Goal: Obtain resource: Obtain resource

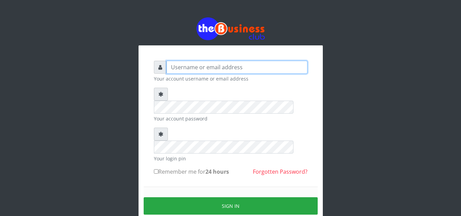
type input "[EMAIL_ADDRESS][DOMAIN_NAME]"
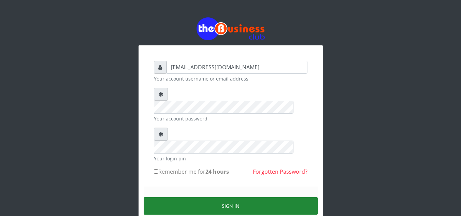
click at [231, 197] on button "Sign in" at bounding box center [231, 205] width 174 height 17
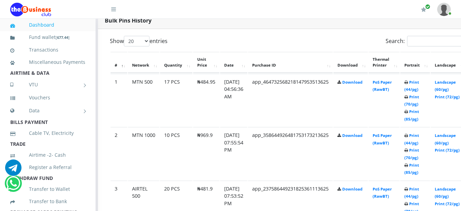
scroll to position [363, 8]
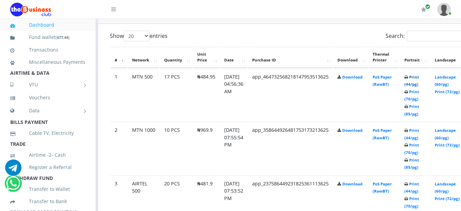
click at [419, 78] on link "Print (44/pg)" at bounding box center [412, 80] width 15 height 13
click at [419, 132] on link "Print (44/pg)" at bounding box center [412, 134] width 15 height 13
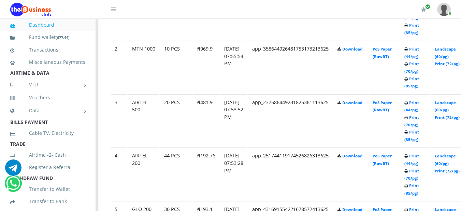
scroll to position [445, 8]
click at [419, 102] on link "Print (44/pg)" at bounding box center [412, 105] width 15 height 13
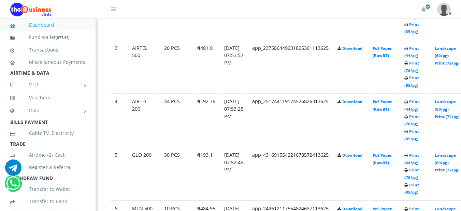
scroll to position [500, 8]
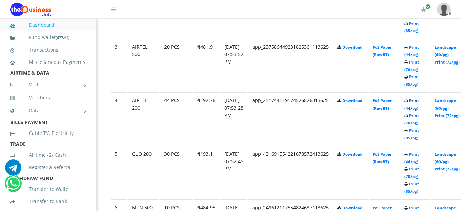
click at [419, 102] on link "Print (44/pg)" at bounding box center [412, 104] width 15 height 13
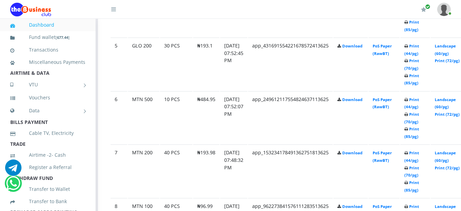
scroll to position [609, 8]
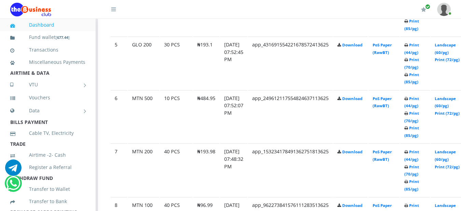
click at [422, 49] on td "Print (44/pg) Print (70/pg) Print (85/pg)" at bounding box center [415, 63] width 30 height 53
click at [418, 47] on b "Print (44/pg) Print (70/pg) Print (85/pg)" at bounding box center [412, 63] width 15 height 42
click at [419, 46] on link "Print (44/pg)" at bounding box center [412, 48] width 15 height 13
click at [419, 101] on link "Print (44/pg)" at bounding box center [412, 102] width 15 height 13
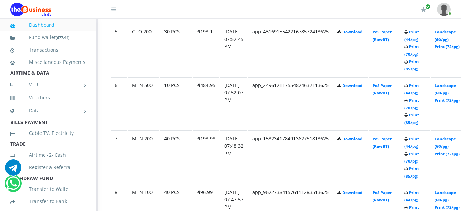
scroll to position [636, 8]
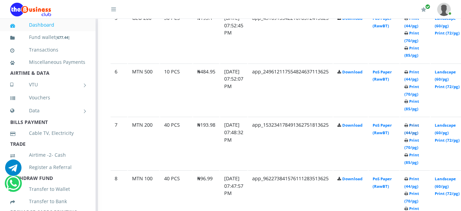
click at [419, 128] on link "Print (44/pg)" at bounding box center [412, 129] width 15 height 13
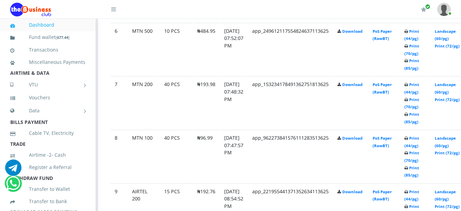
scroll to position [690, 8]
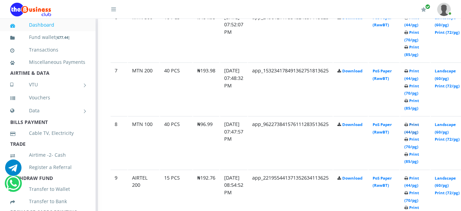
click at [419, 126] on link "Print (44/pg)" at bounding box center [412, 128] width 15 height 13
